Goal: Navigation & Orientation: Find specific page/section

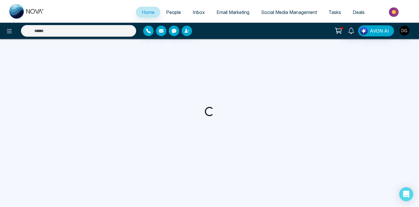
select select "*"
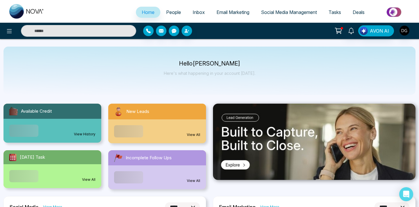
click at [170, 9] on span "People" at bounding box center [173, 12] width 15 height 6
